Goal: Task Accomplishment & Management: Manage account settings

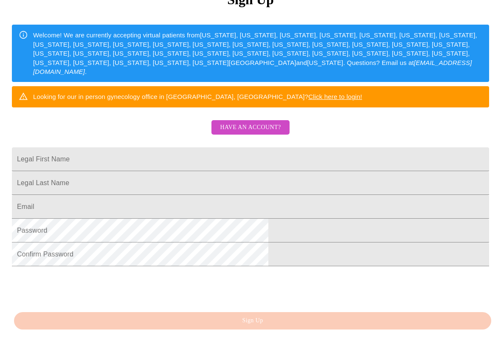
scroll to position [121, 0]
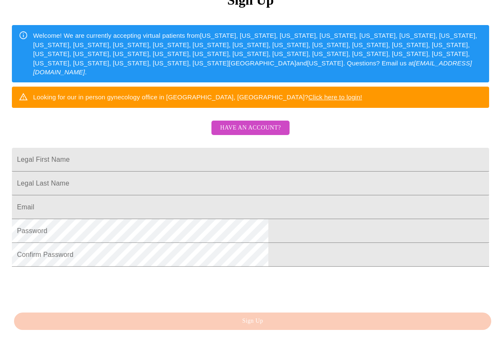
click at [264, 133] on span "Have an account?" at bounding box center [250, 128] width 61 height 11
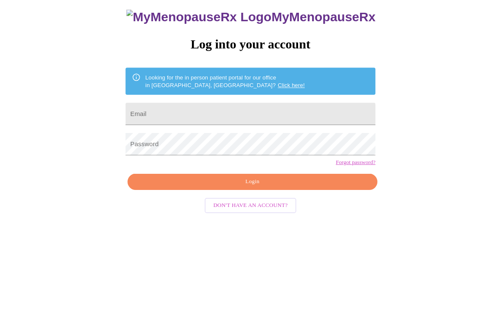
scroll to position [8, 0]
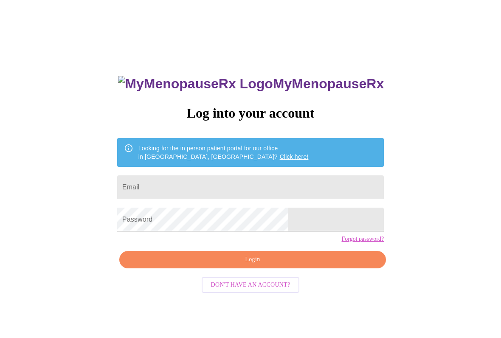
click at [244, 176] on input "Email" at bounding box center [250, 187] width 267 height 24
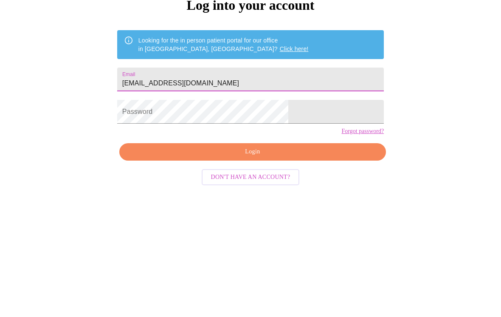
type input "[EMAIL_ADDRESS][DOMAIN_NAME]"
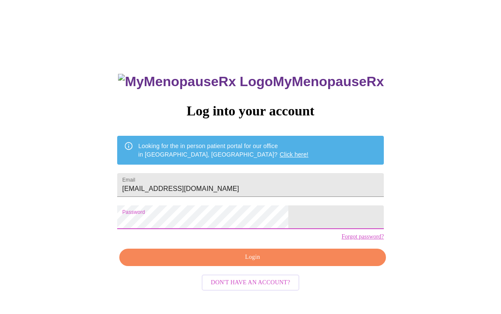
scroll to position [0, 0]
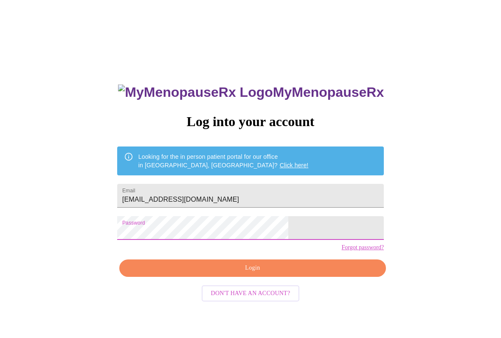
click at [270, 273] on span "Login" at bounding box center [252, 268] width 247 height 11
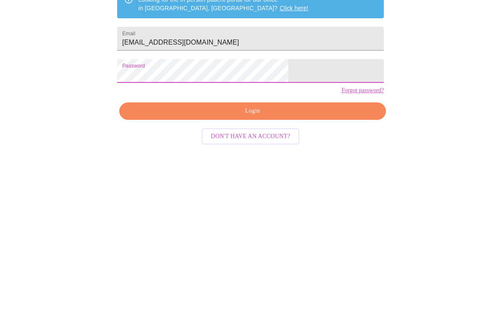
click at [253, 258] on span "Login" at bounding box center [252, 263] width 247 height 11
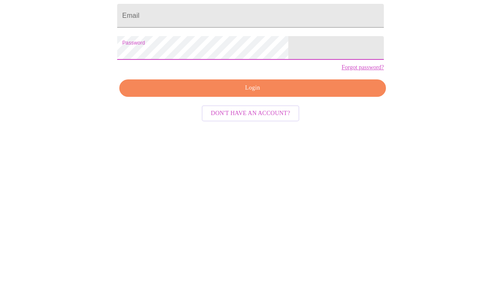
scroll to position [18, 0]
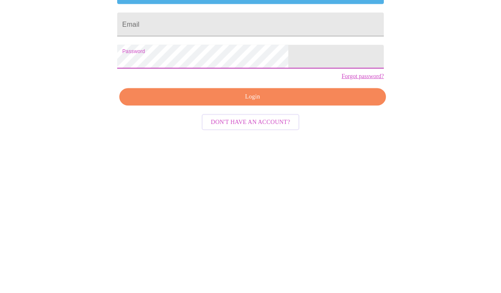
click at [200, 157] on input "Email" at bounding box center [250, 169] width 267 height 24
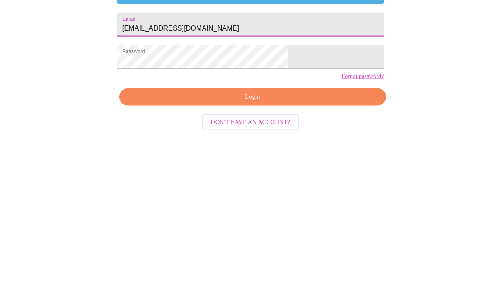
scroll to position [16, 0]
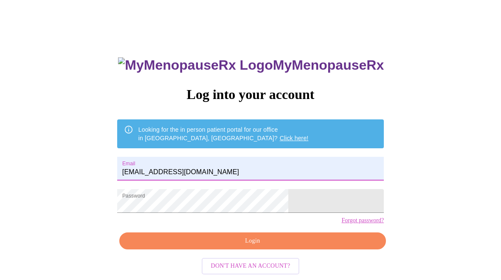
click at [257, 246] on span "Login" at bounding box center [252, 241] width 247 height 11
click at [263, 168] on input "[EMAIL_ADDRESS][DOMAIN_NAME]" at bounding box center [250, 169] width 267 height 24
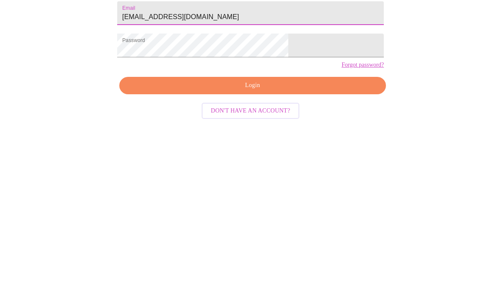
scroll to position [18, 0]
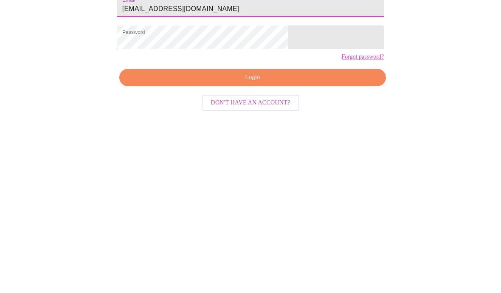
type input "[EMAIL_ADDRESS][DOMAIN_NAME]"
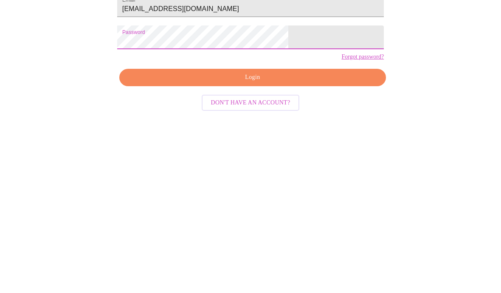
click at [279, 236] on span "Login" at bounding box center [252, 241] width 247 height 11
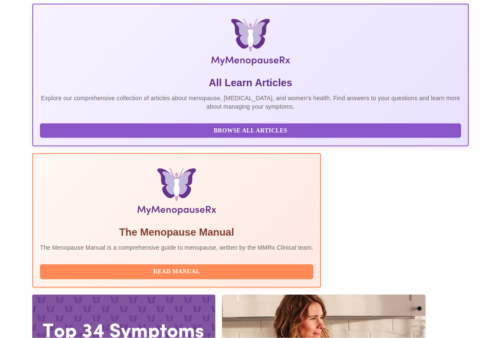
scroll to position [160, 0]
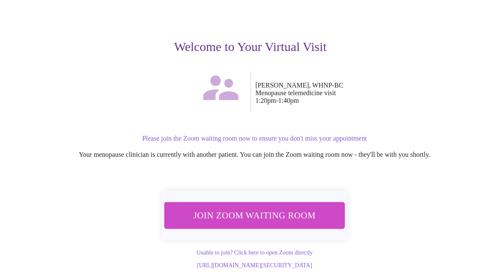
scroll to position [68, 0]
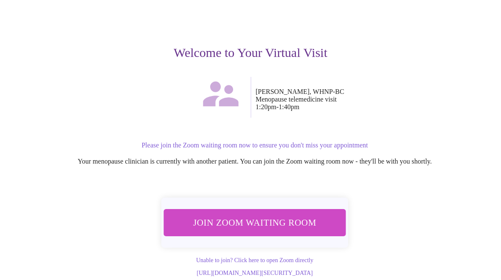
click at [326, 214] on button "Join Zoom Waiting Room" at bounding box center [254, 222] width 182 height 27
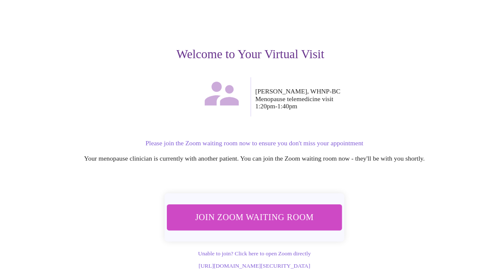
scroll to position [68, 0]
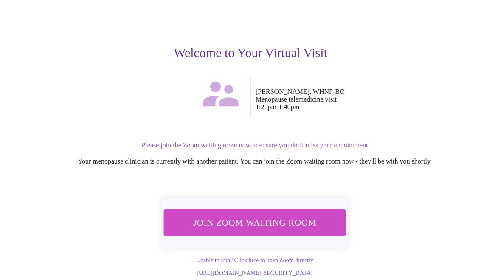
click at [308, 215] on span "Join Zoom Waiting Room" at bounding box center [255, 223] width 160 height 16
click at [295, 215] on span "Join Zoom Waiting Room" at bounding box center [255, 223] width 160 height 16
